Goal: Task Accomplishment & Management: Use online tool/utility

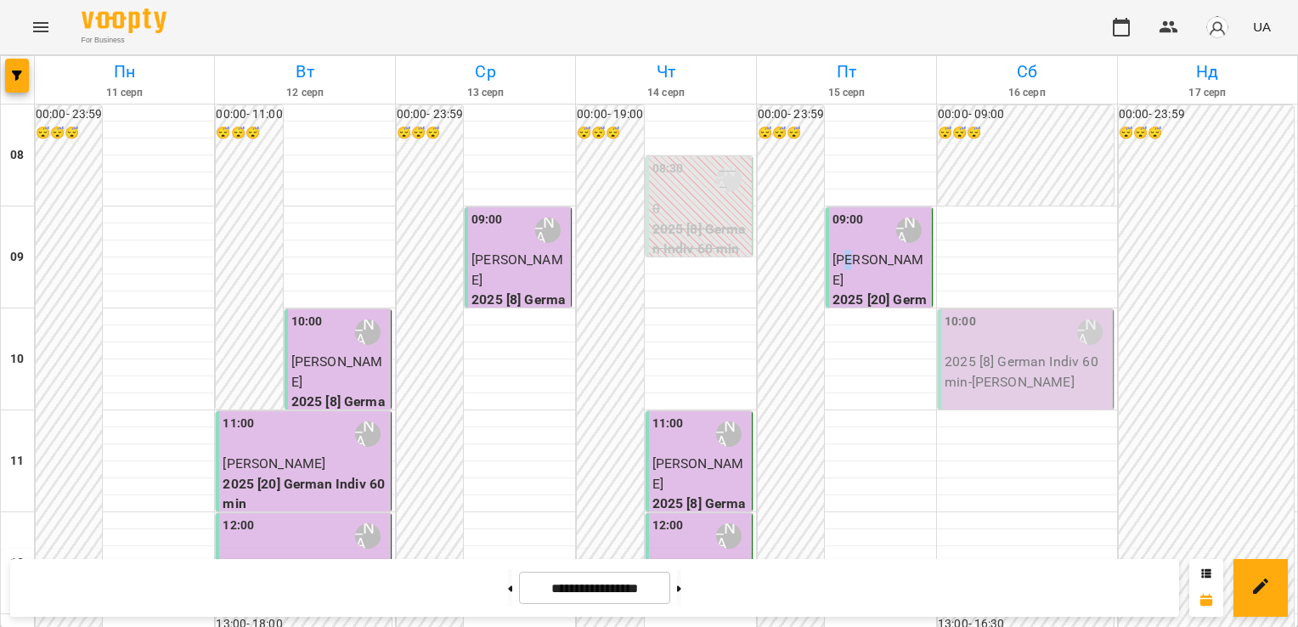
click at [846, 267] on span "[PERSON_NAME]" at bounding box center [879, 270] width 92 height 37
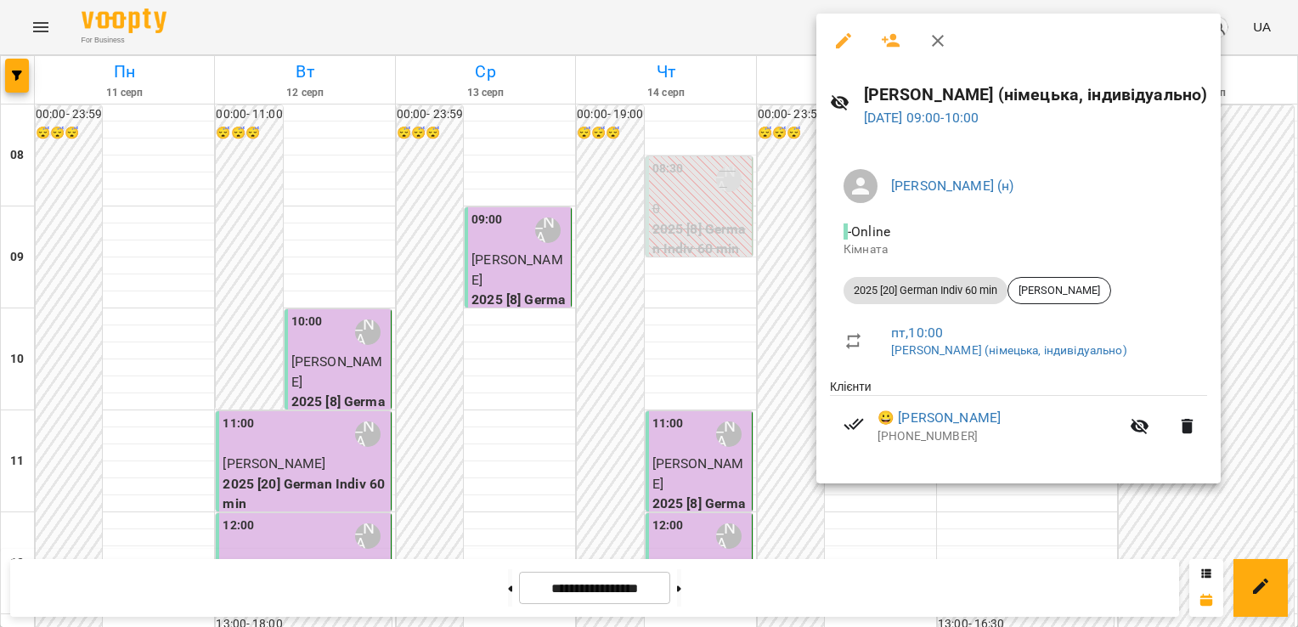
drag, startPoint x: 846, startPoint y: 267, endPoint x: 758, endPoint y: 294, distance: 92.5
click at [758, 294] on div at bounding box center [649, 313] width 1298 height 627
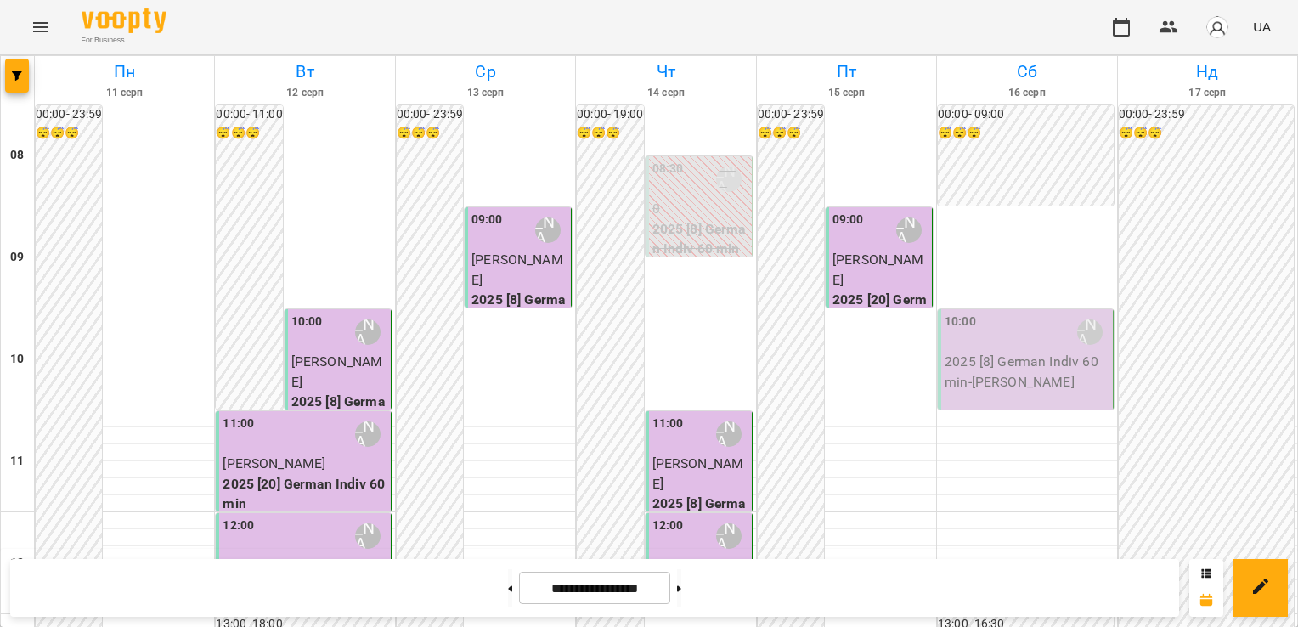
scroll to position [680, 0]
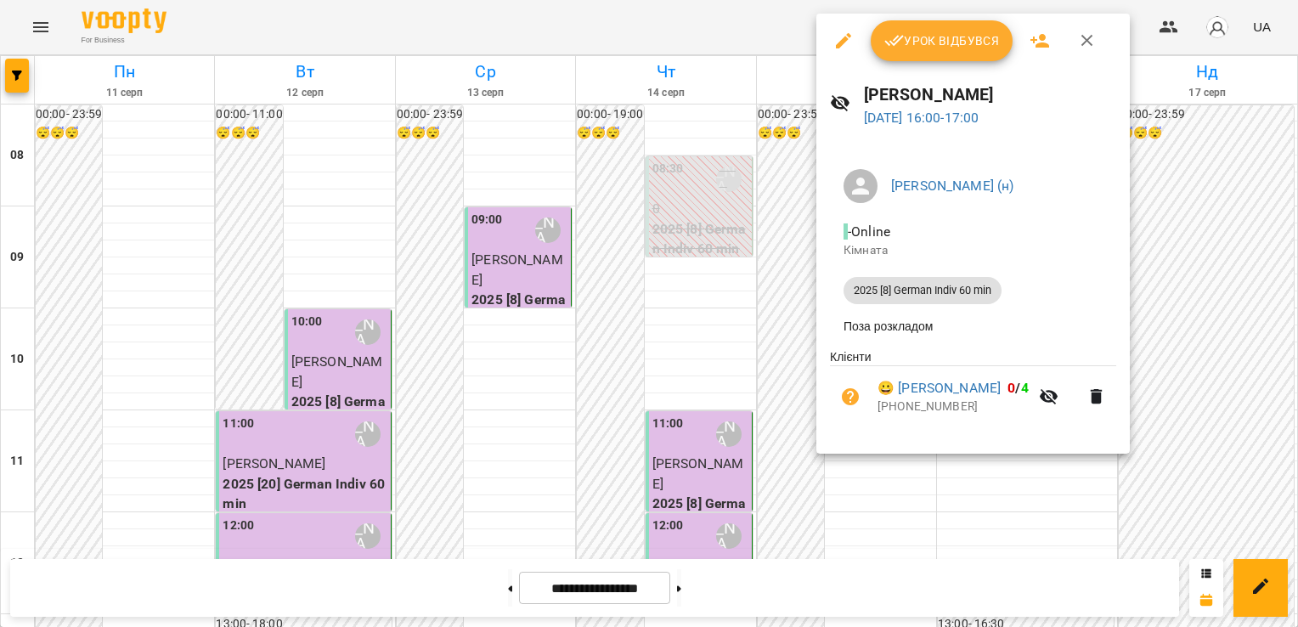
click at [914, 55] on button "Урок відбувся" at bounding box center [942, 40] width 143 height 41
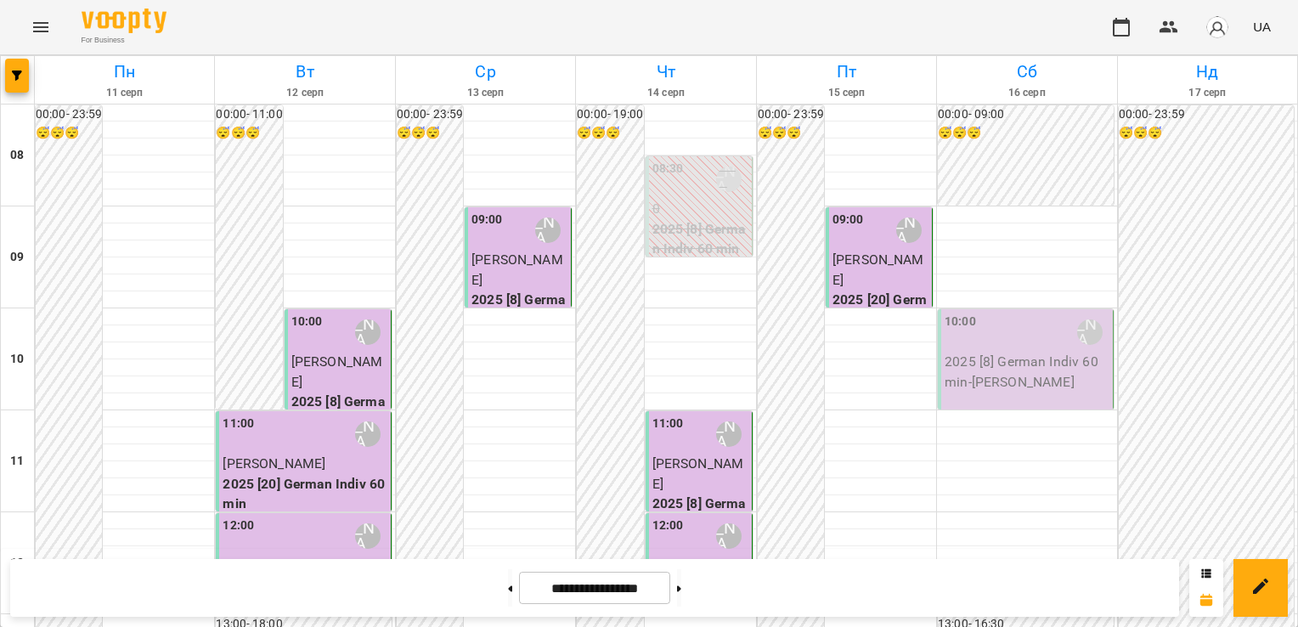
scroll to position [680, 0]
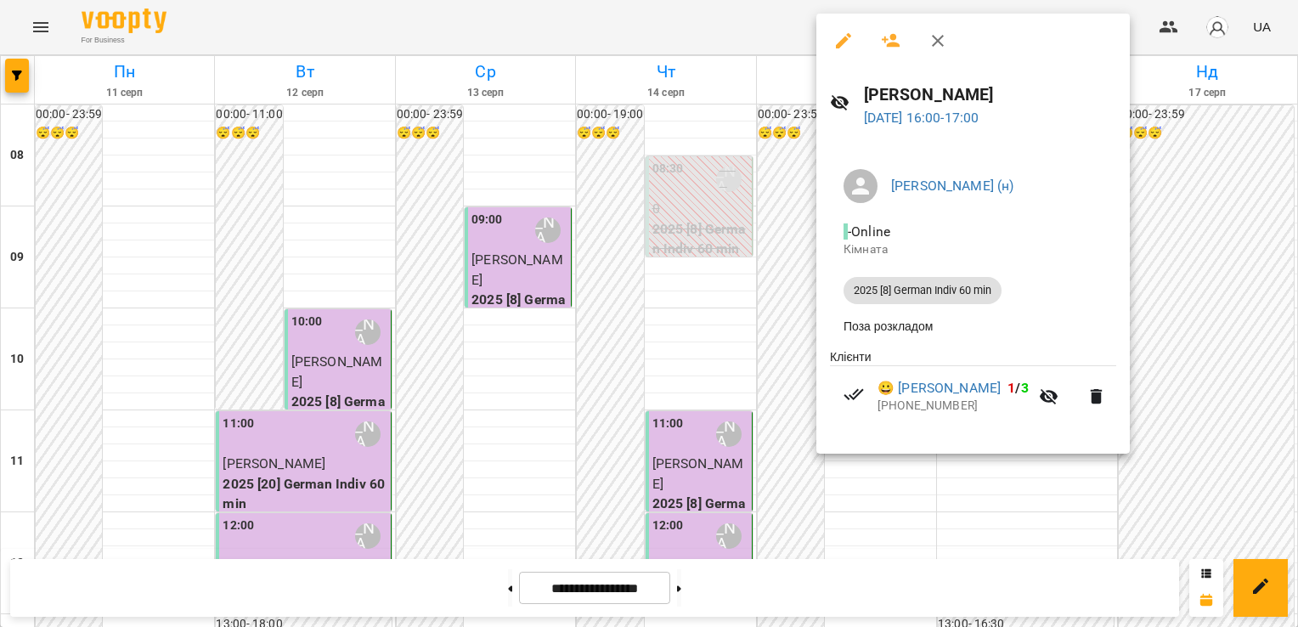
click at [786, 185] on div at bounding box center [649, 313] width 1298 height 627
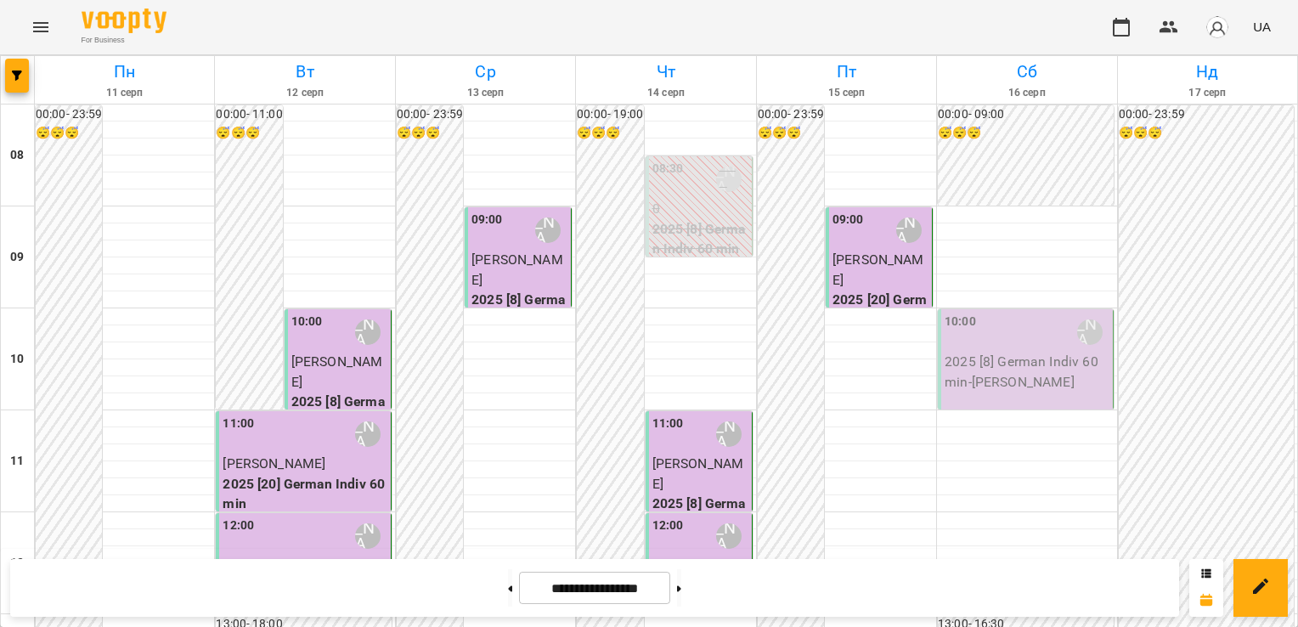
scroll to position [1083, 0]
click at [1116, 34] on icon "button" at bounding box center [1121, 27] width 20 height 20
click at [1207, 25] on span "button" at bounding box center [1218, 27] width 24 height 24
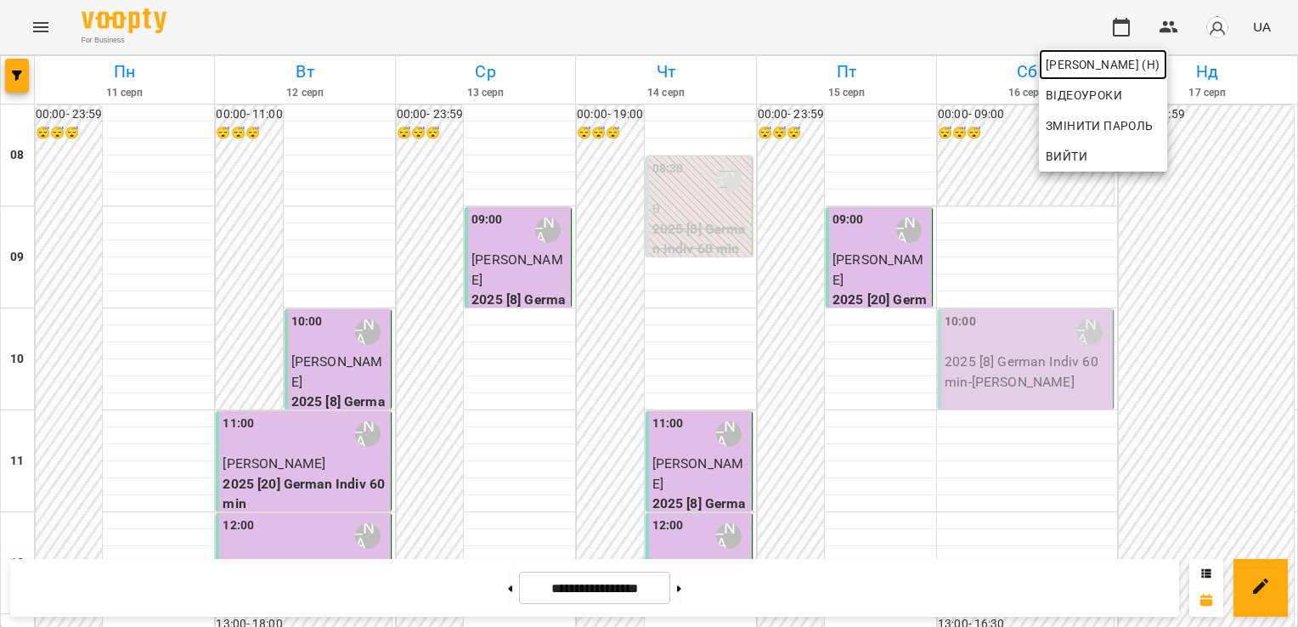
click at [1161, 63] on span "[PERSON_NAME] (н)" at bounding box center [1103, 64] width 115 height 20
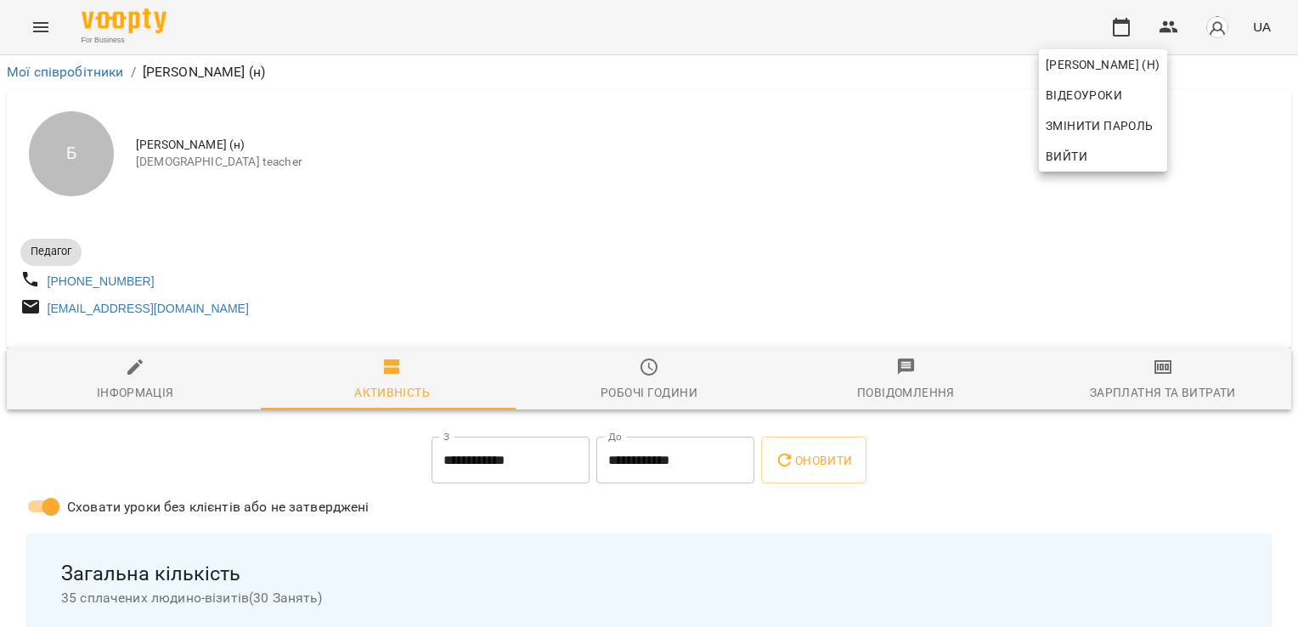
click at [1146, 389] on div at bounding box center [649, 313] width 1298 height 627
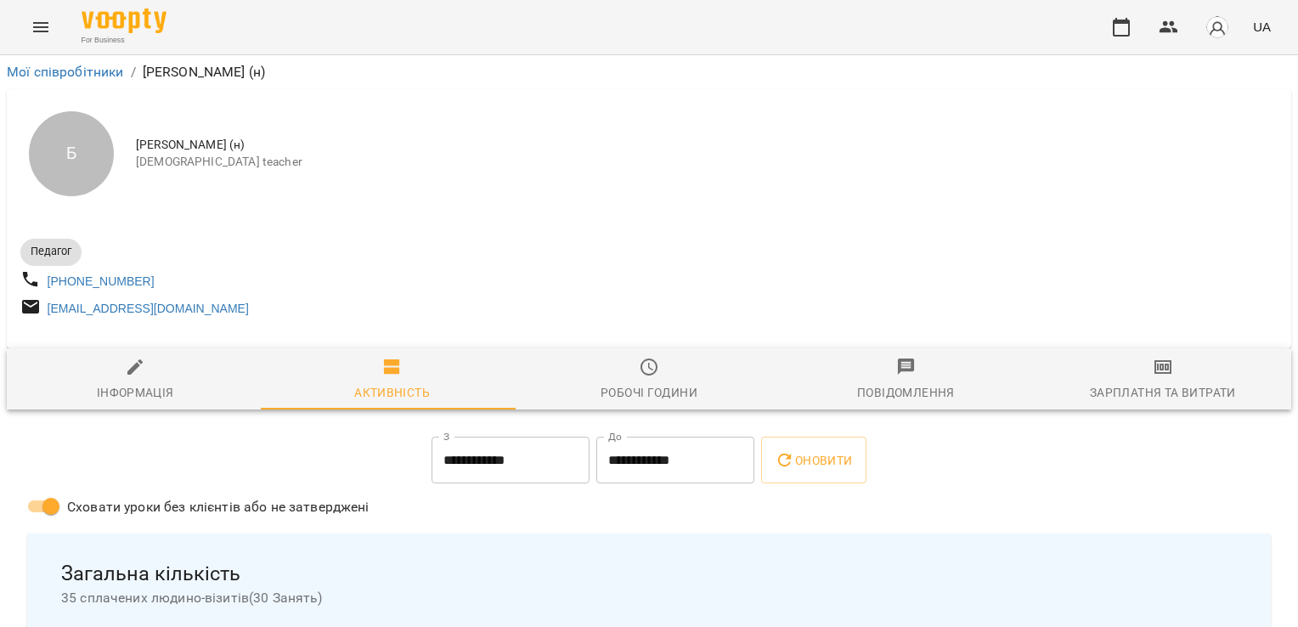
click at [1146, 389] on div "Зарплатня та Витрати" at bounding box center [1163, 392] width 146 height 20
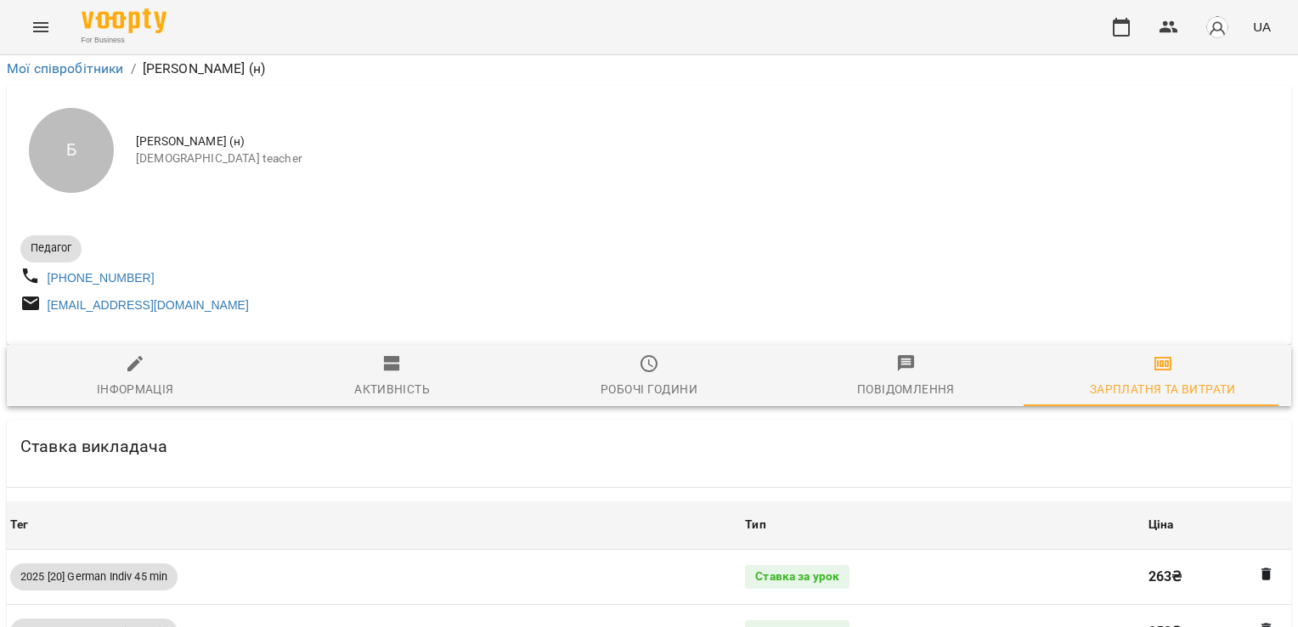
scroll to position [1570, 0]
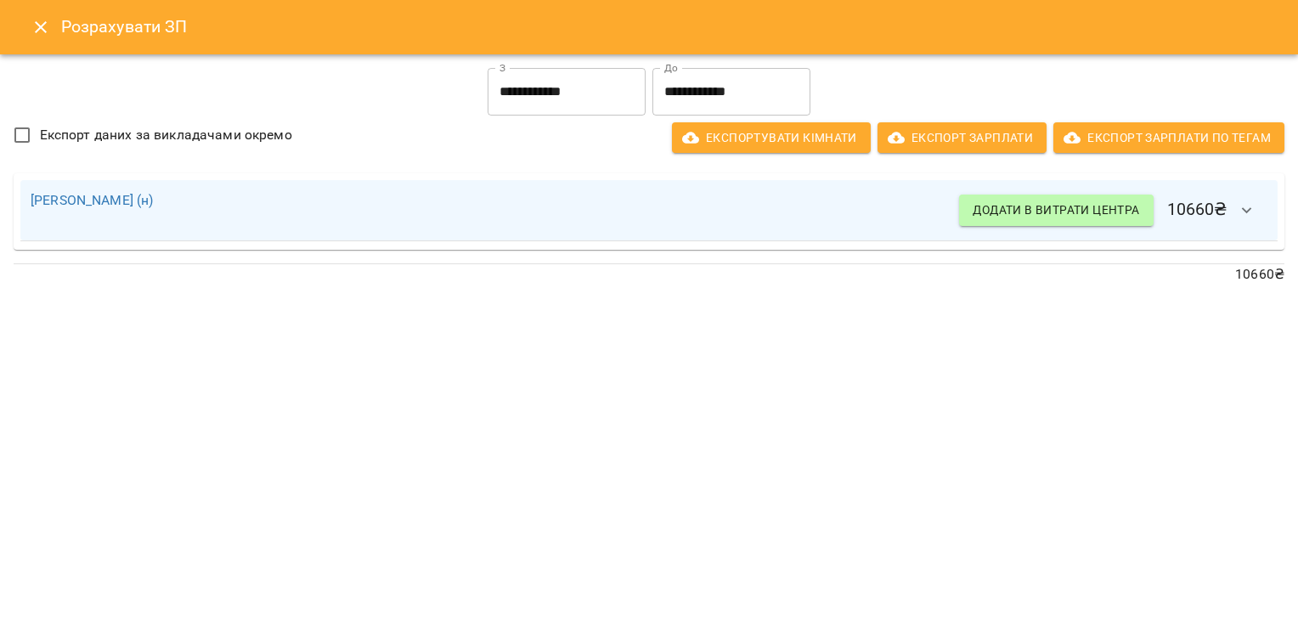
click at [26, 24] on button "Close" at bounding box center [40, 27] width 41 height 41
